Goal: Check status: Check status

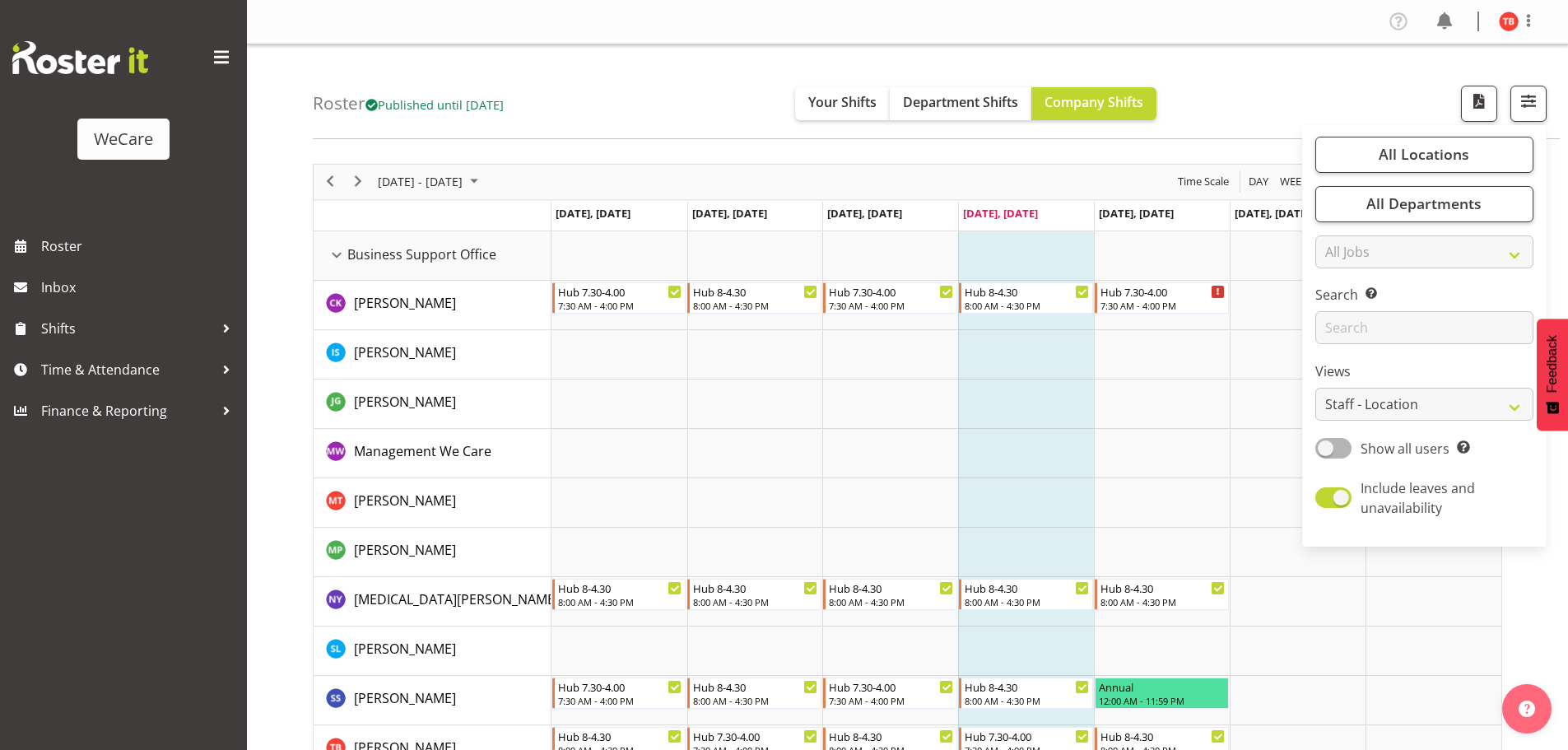
select select "location"
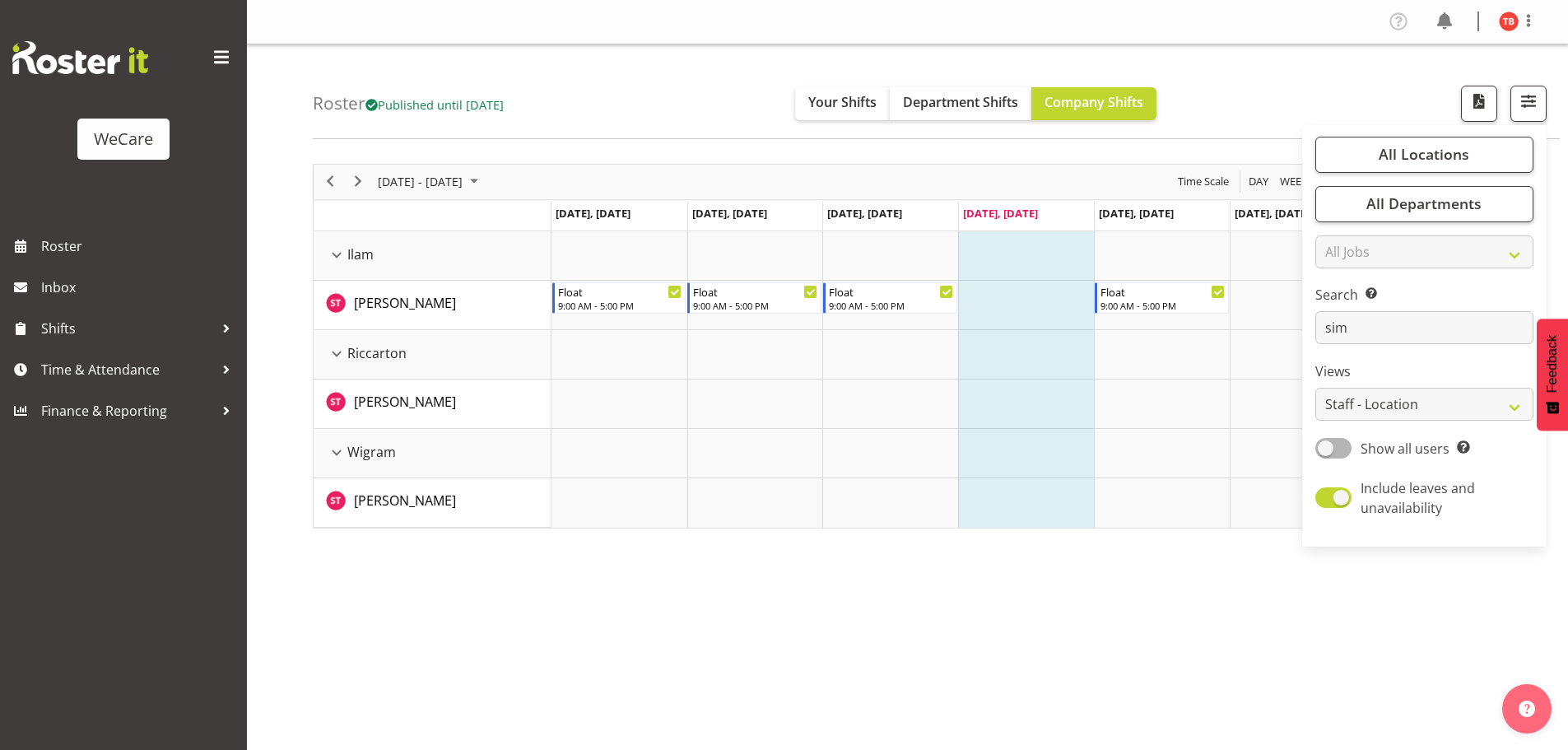
click at [875, 592] on div "[DATE] - [DATE] [DATE] Day Week Fortnight Month calendar Month Agenda Time Scal…" at bounding box center [940, 481] width 1255 height 659
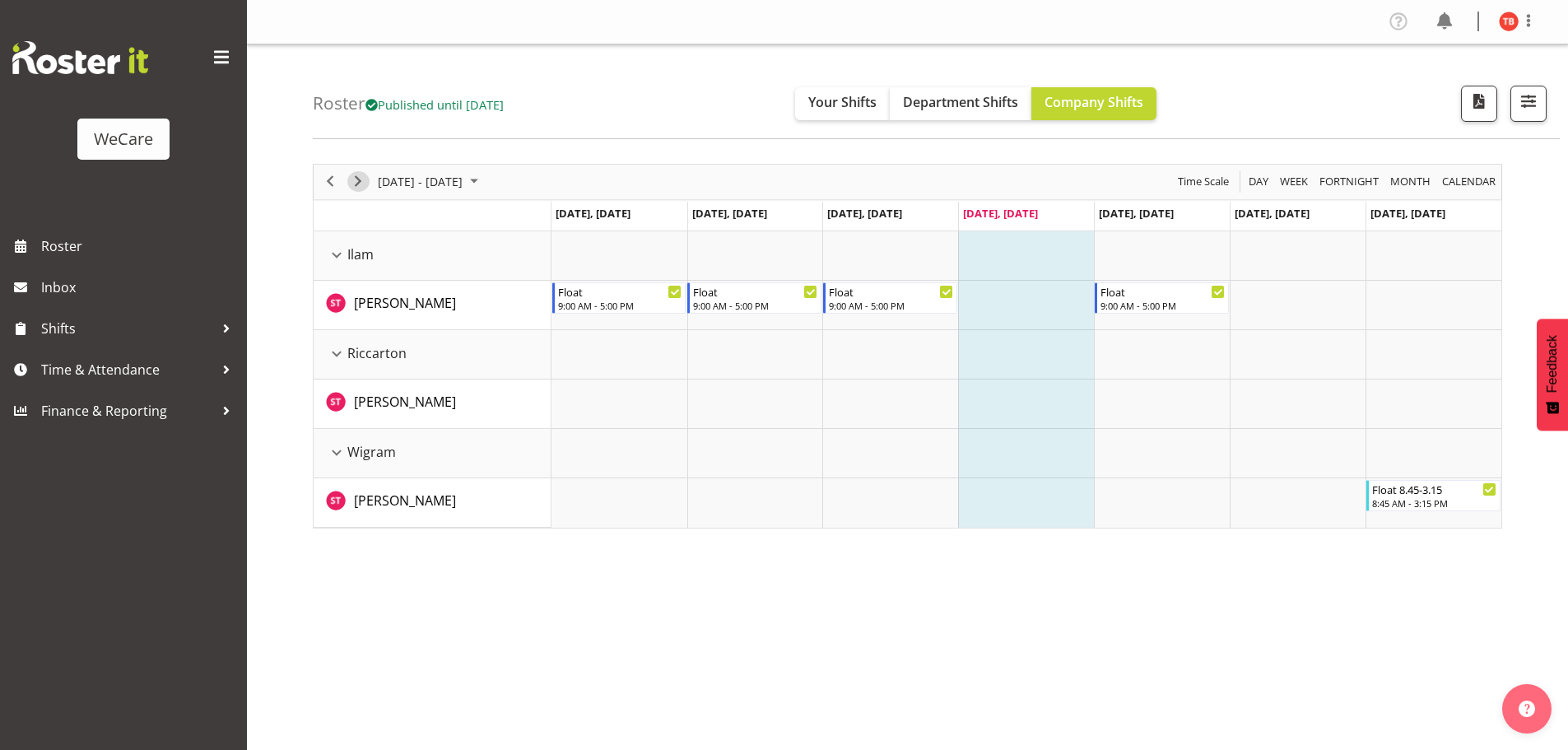
click at [357, 182] on span "Next" at bounding box center [358, 181] width 19 height 20
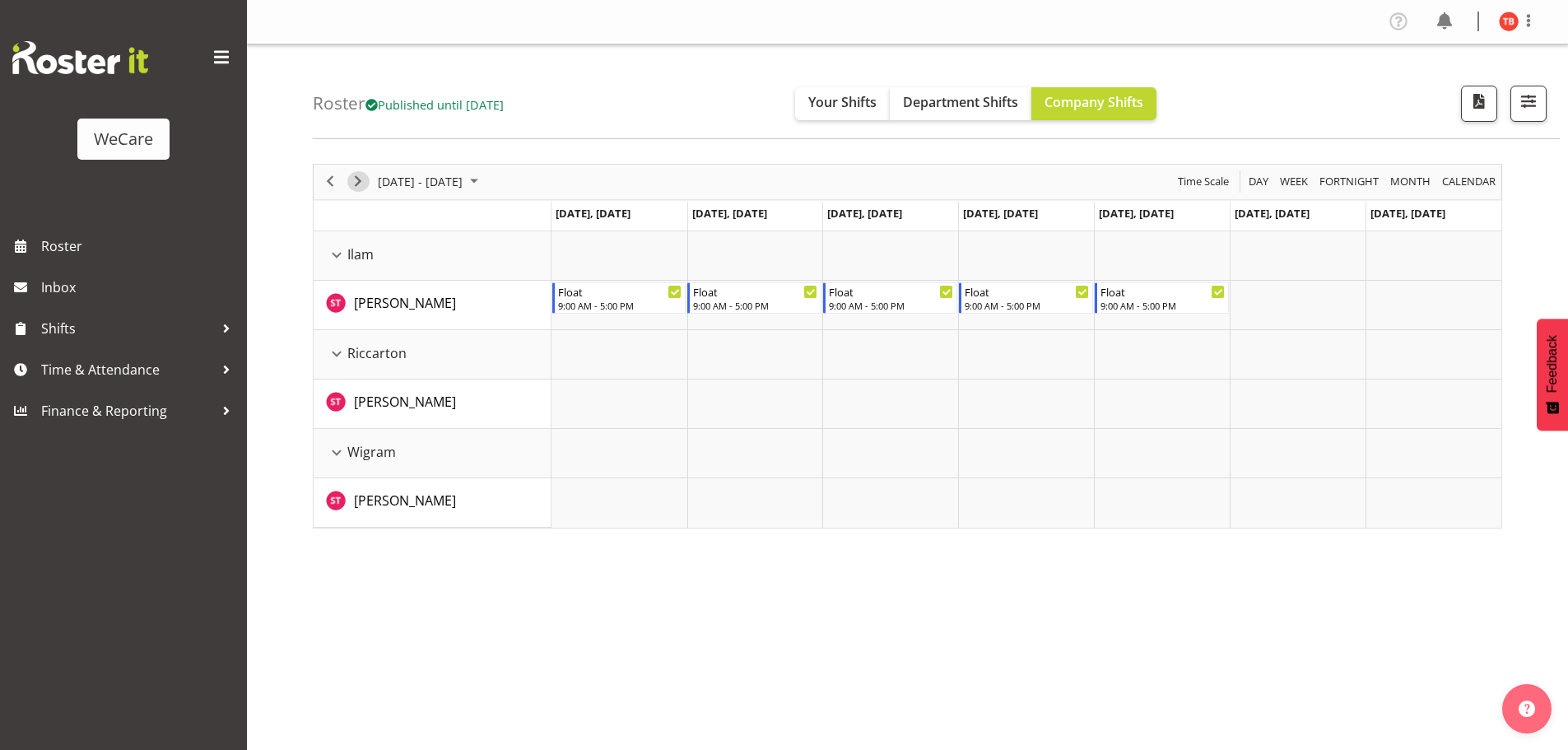
click at [364, 175] on span "Next" at bounding box center [358, 181] width 19 height 20
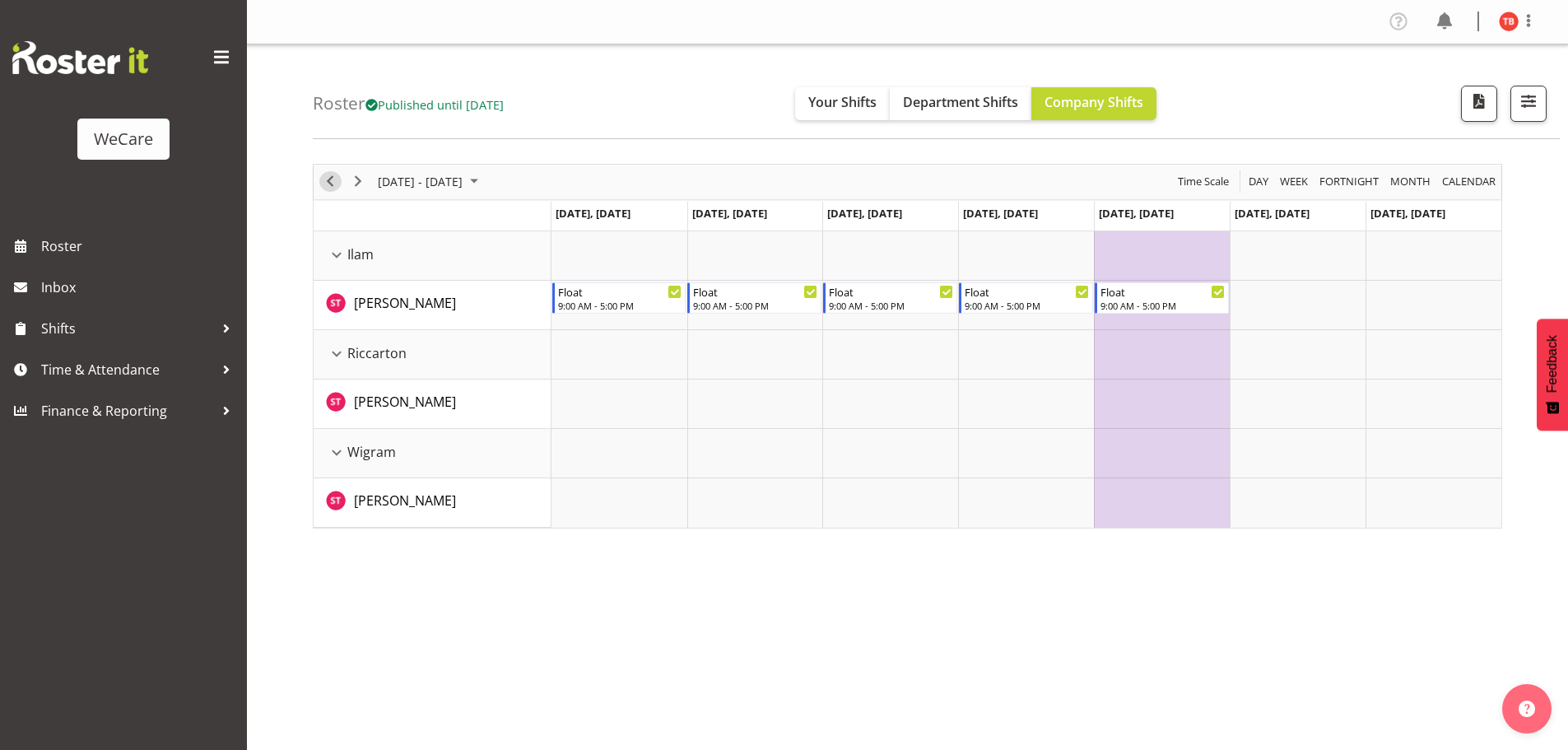
click at [339, 177] on span "Previous" at bounding box center [330, 181] width 19 height 20
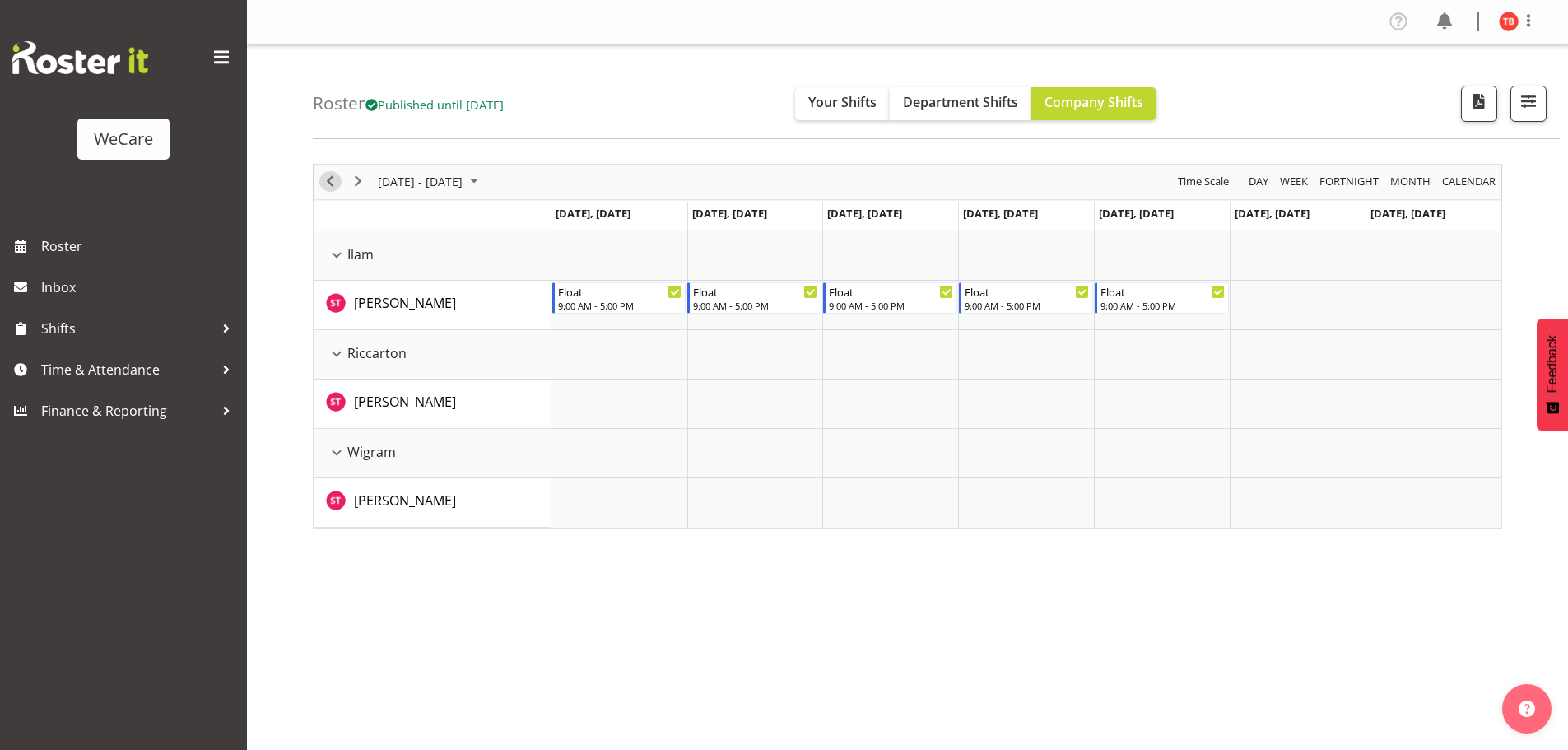
click at [322, 176] on span "Previous" at bounding box center [330, 181] width 19 height 20
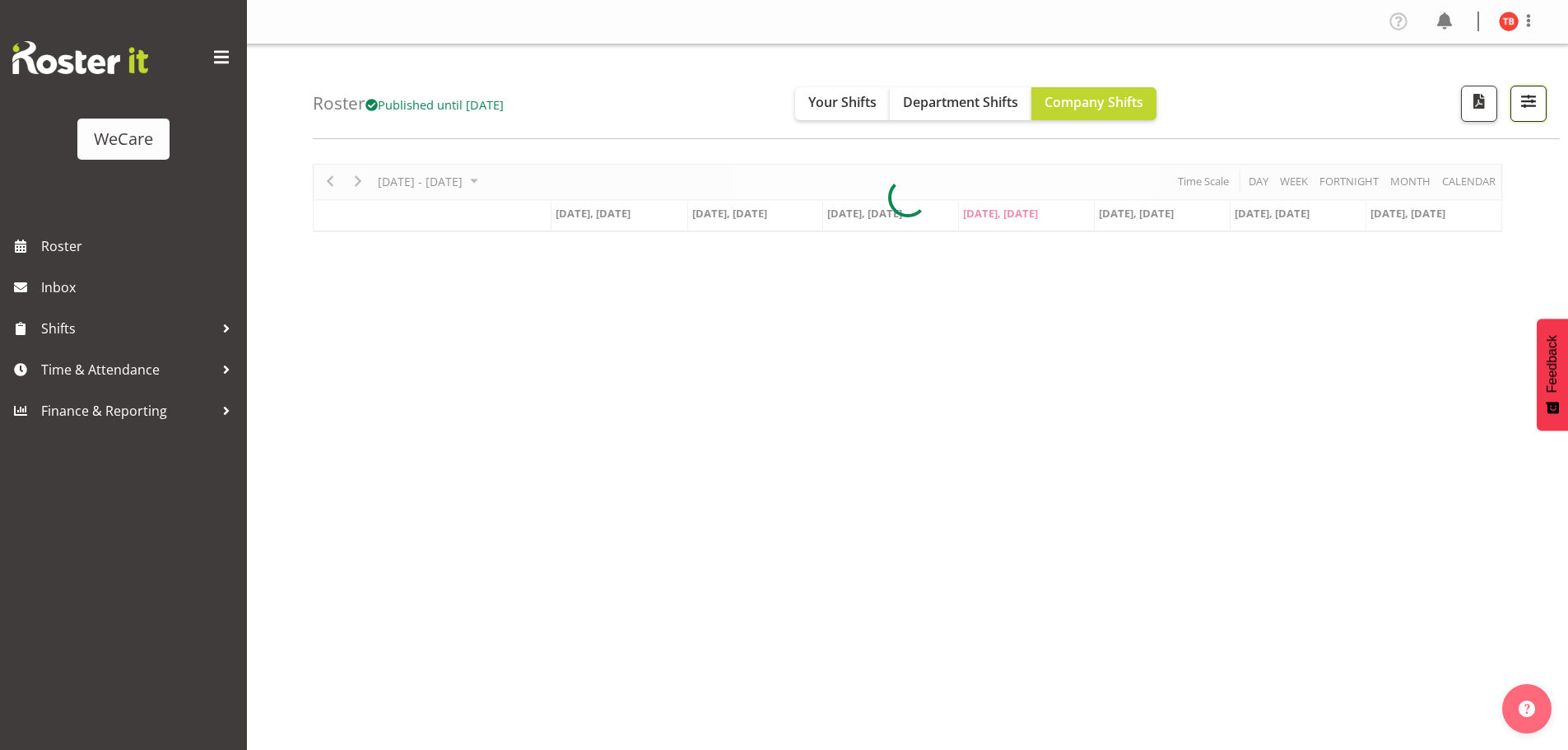
click at [1535, 107] on span "button" at bounding box center [1528, 100] width 21 height 21
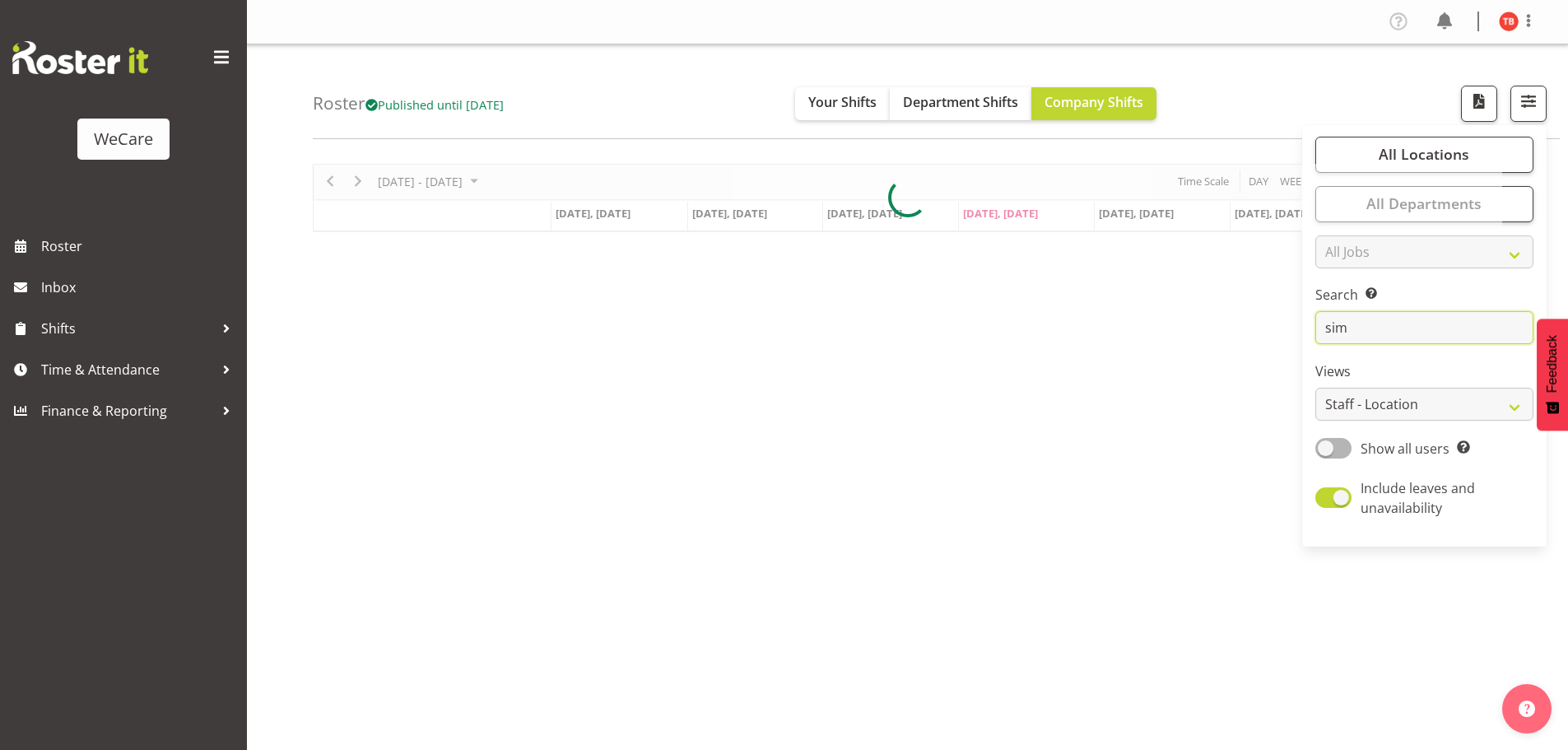
drag, startPoint x: 1432, startPoint y: 326, endPoint x: 1366, endPoint y: 321, distance: 66.2
click at [1366, 321] on input "sim" at bounding box center [1425, 327] width 218 height 33
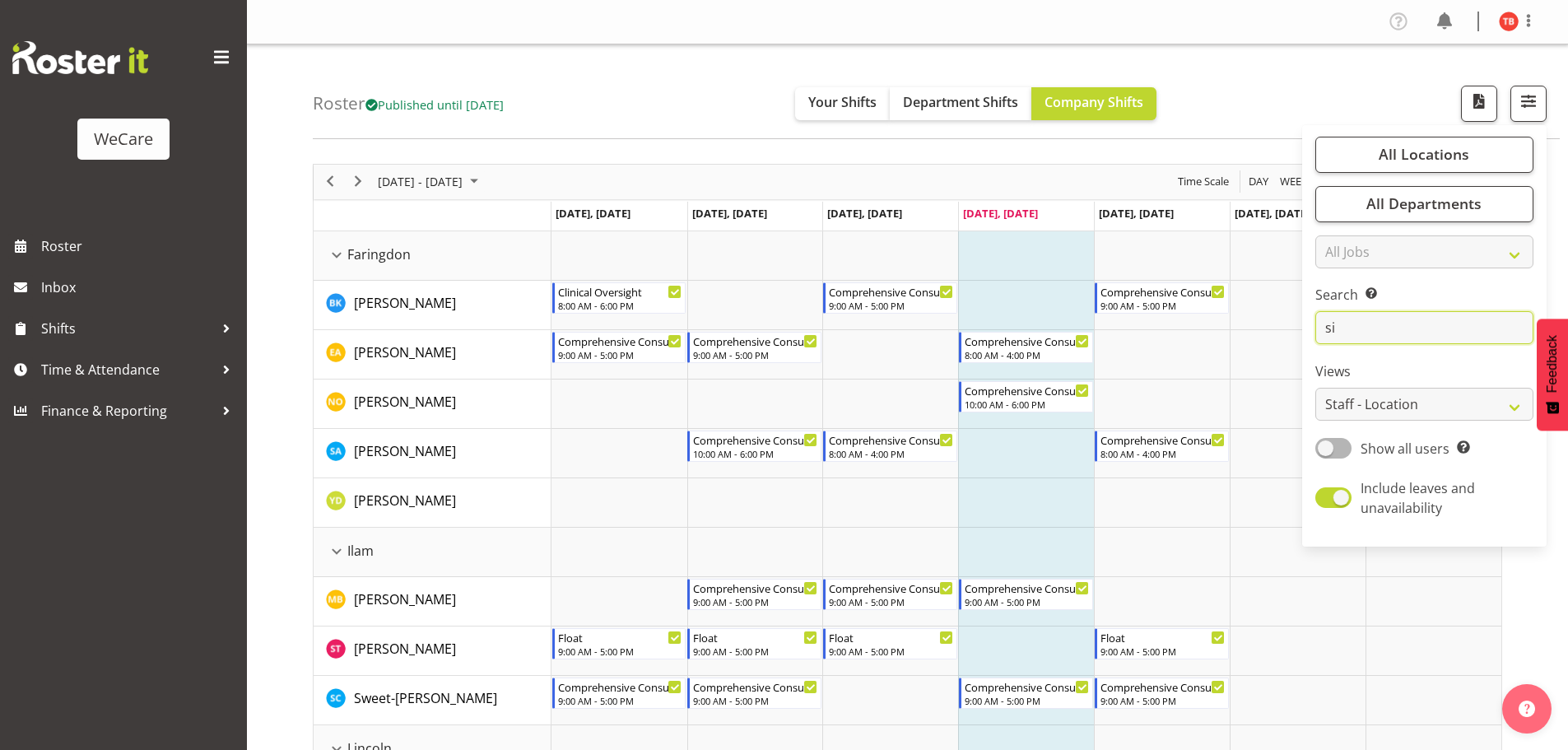
type input "s"
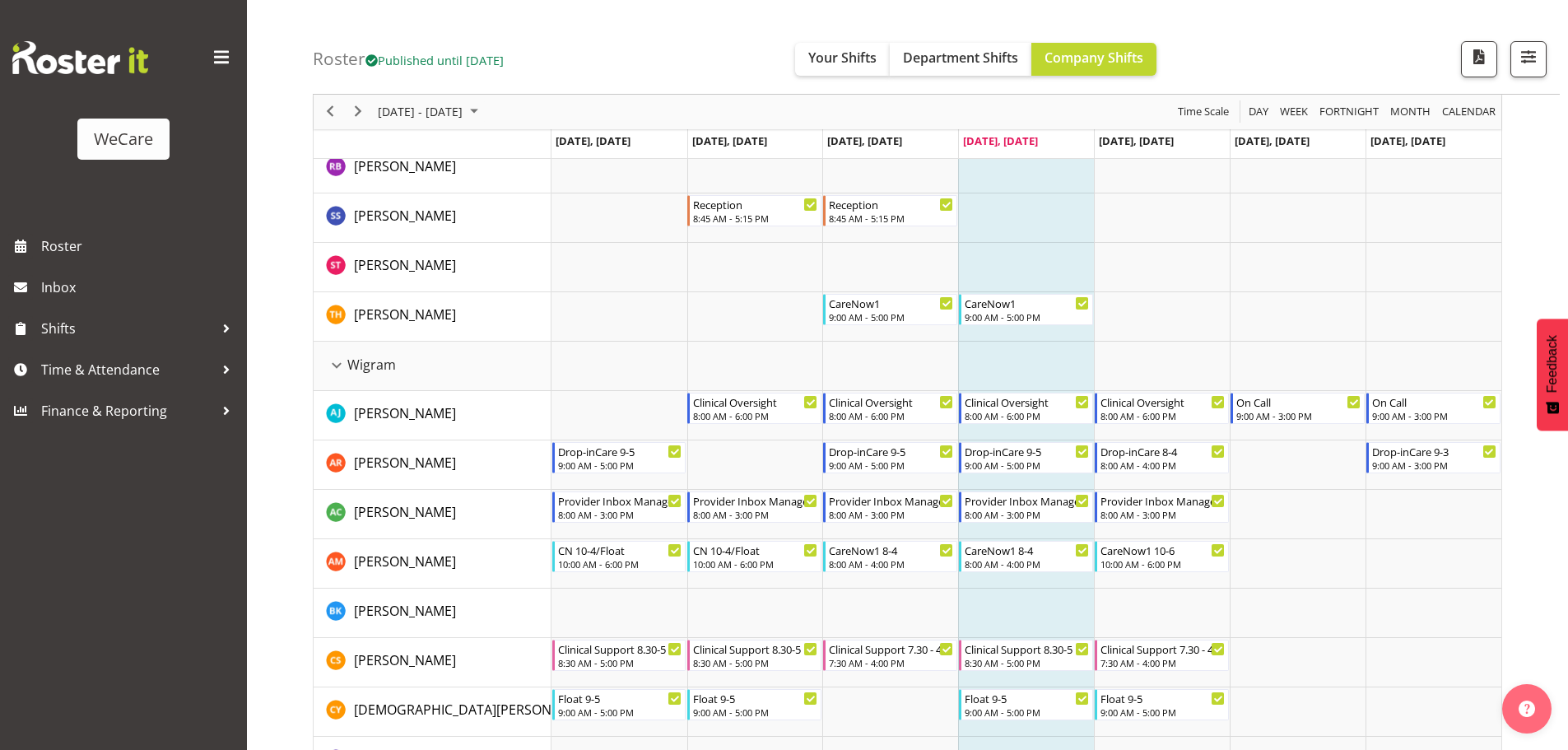
scroll to position [3990, 0]
